Goal: Find specific page/section: Find specific page/section

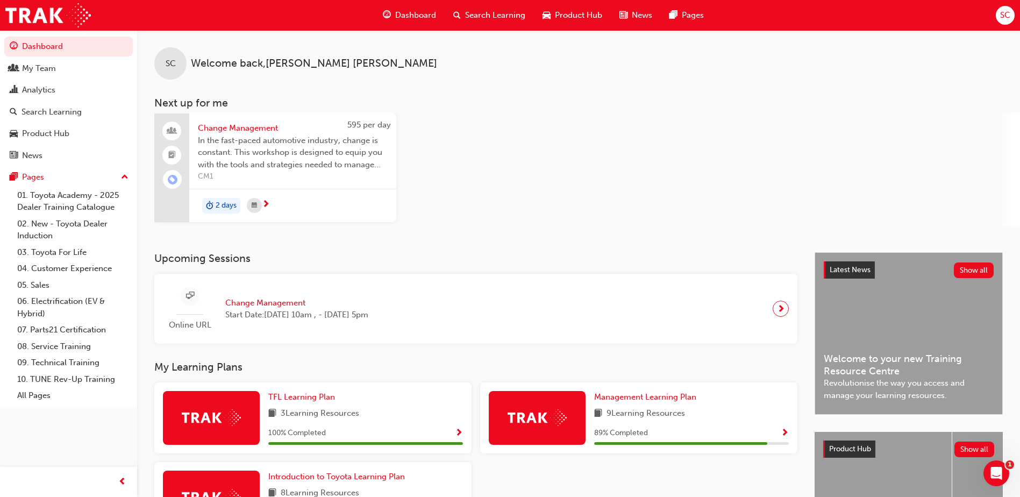
click at [264, 128] on span "Change Management" at bounding box center [293, 128] width 190 height 12
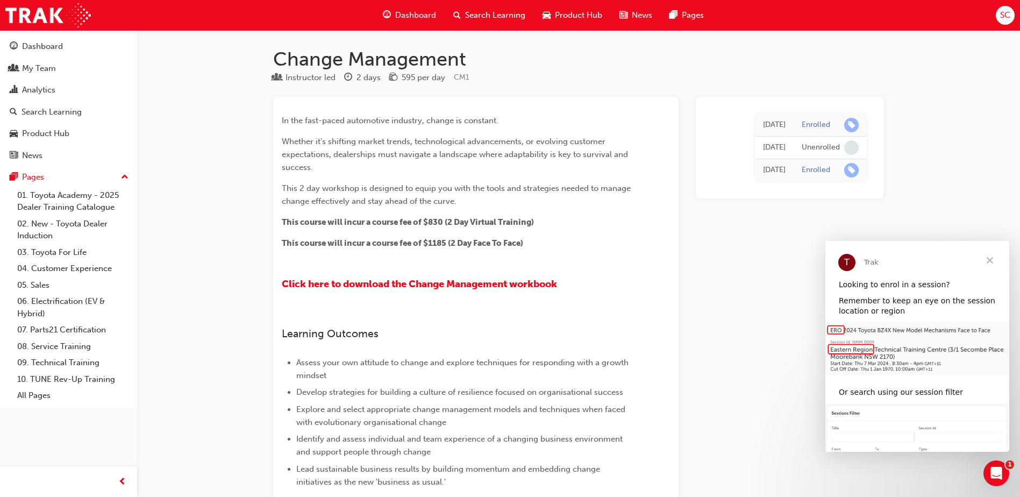
click at [433, 15] on span "Dashboard" at bounding box center [415, 15] width 41 height 12
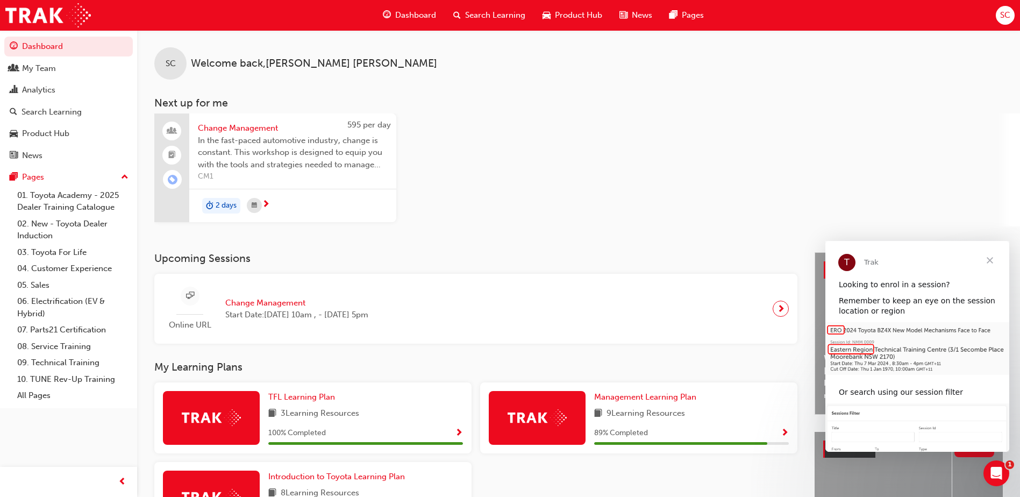
click at [992, 257] on span "Close" at bounding box center [990, 260] width 39 height 39
